Goal: Check status: Check status

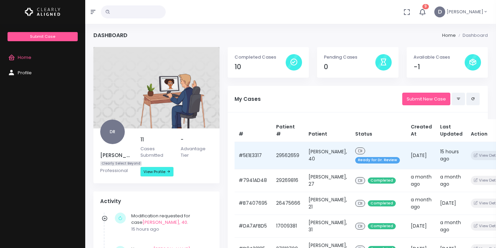
click at [387, 159] on span "Ready for Dr. Review" at bounding box center [377, 160] width 45 height 6
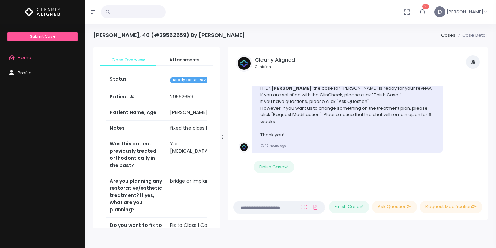
click at [475, 113] on div "Clearly Aligned Hi [PERSON_NAME] , the case for [PERSON_NAME] is ready for your…" at bounding box center [358, 113] width 238 height 80
click at [486, 178] on div "Case Created Clearly Aligned Dear Dr. We would like to inform you that we have …" at bounding box center [358, 137] width 260 height 115
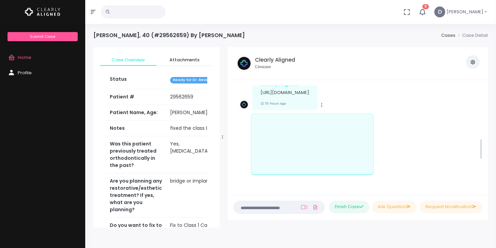
drag, startPoint x: 480, startPoint y: 180, endPoint x: 476, endPoint y: 152, distance: 28.0
click at [476, 152] on div "Case Created Clearly Aligned Dear Dr. We would like to inform you that we have …" at bounding box center [357, 137] width 249 height 103
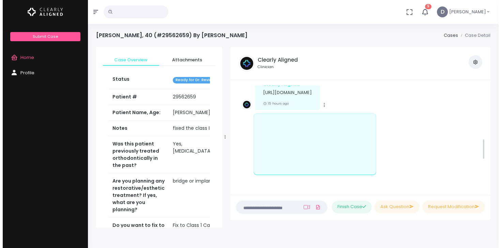
scroll to position [266, 0]
